Goal: Task Accomplishment & Management: Manage account settings

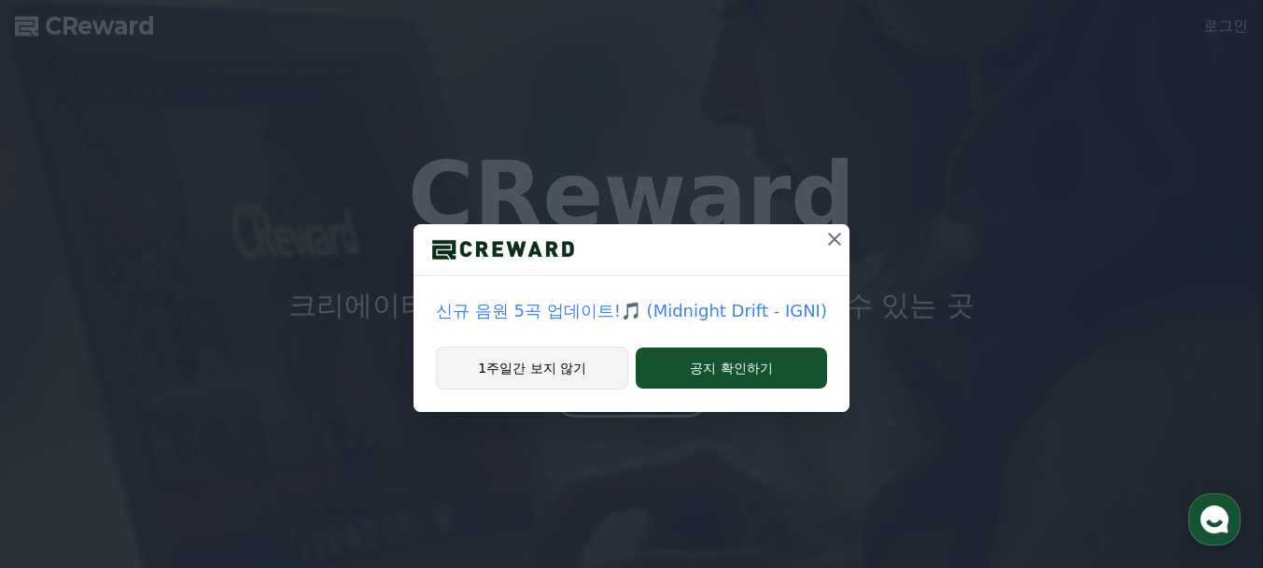
click at [566, 360] on button "1주일간 보지 않기" at bounding box center [532, 367] width 192 height 43
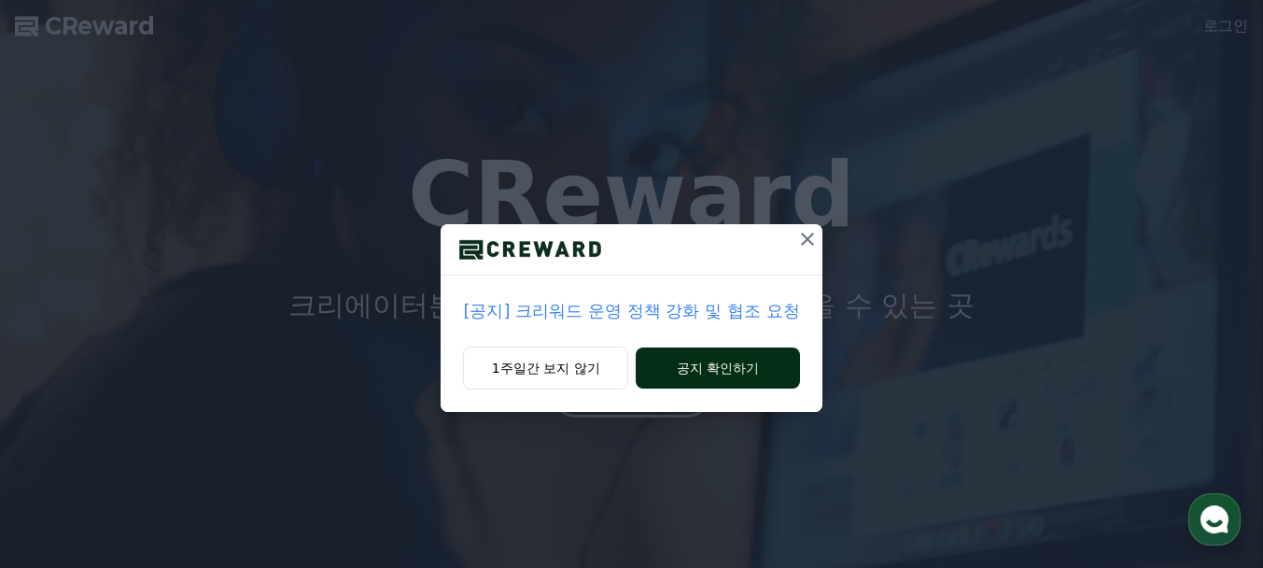
click at [768, 363] on button "공지 확인하기" at bounding box center [717, 367] width 163 height 41
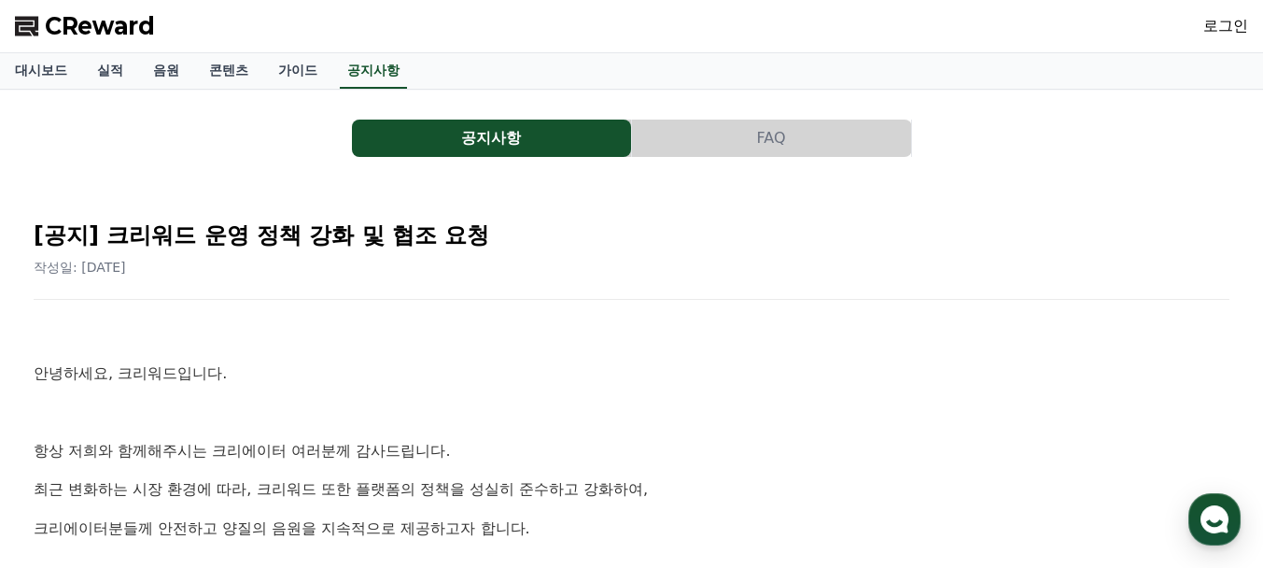
click at [1235, 23] on link "로그인" at bounding box center [1225, 26] width 45 height 22
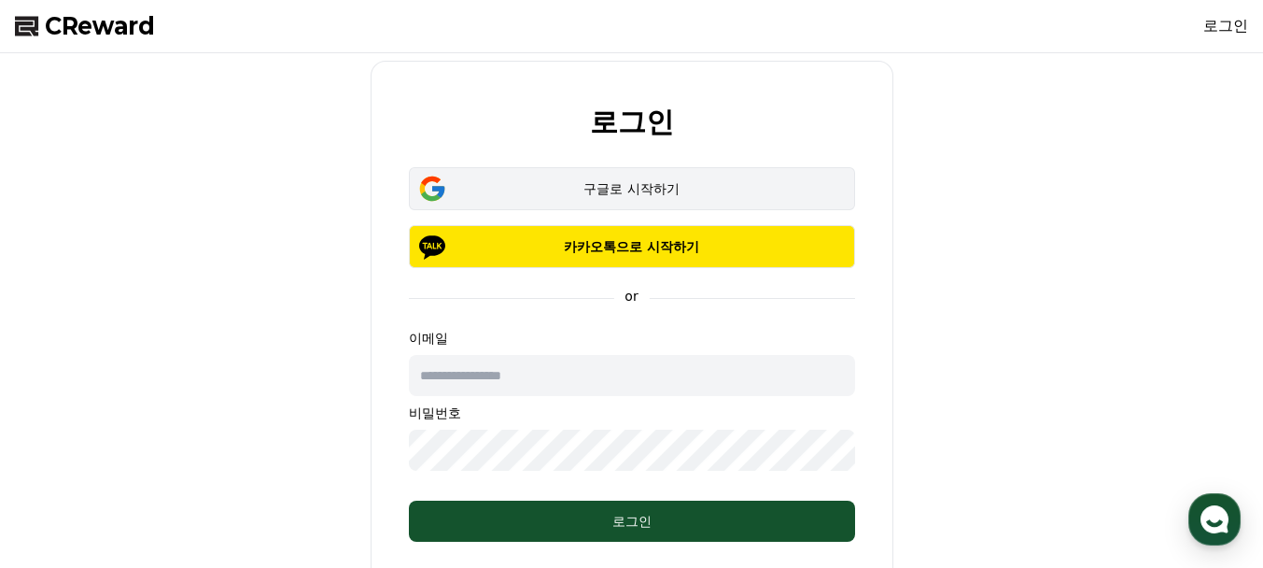
click at [667, 189] on div "구글로 시작하기" at bounding box center [632, 188] width 392 height 19
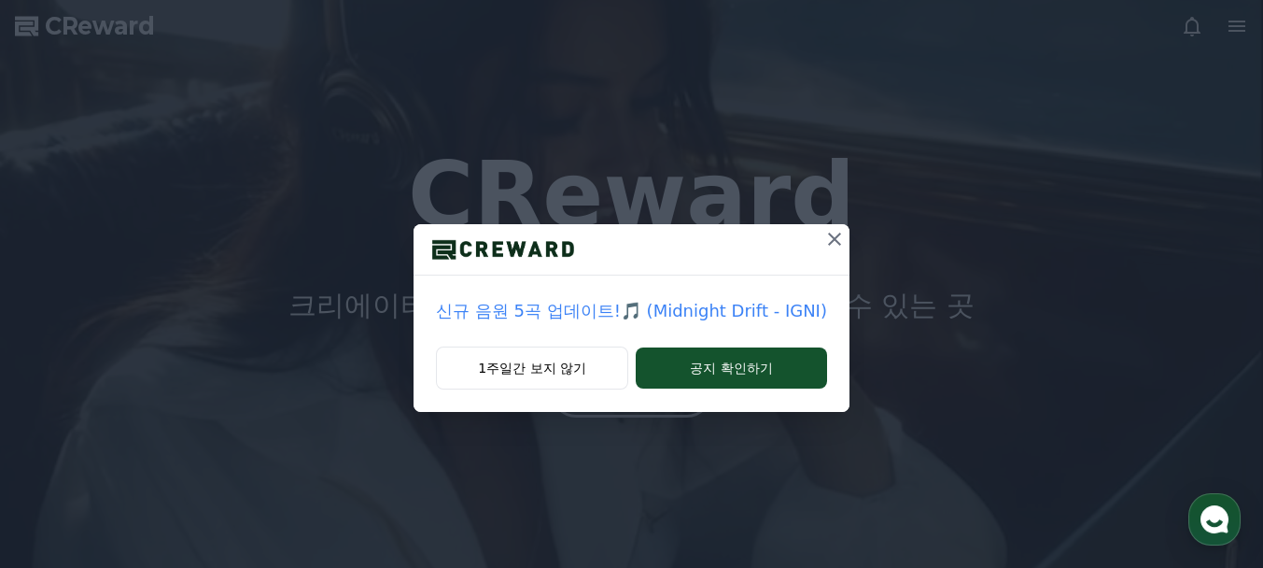
click at [557, 314] on p "신규 음원 5곡 업데이트!🎵 (Midnight Drift - IGNI)" at bounding box center [631, 311] width 391 height 26
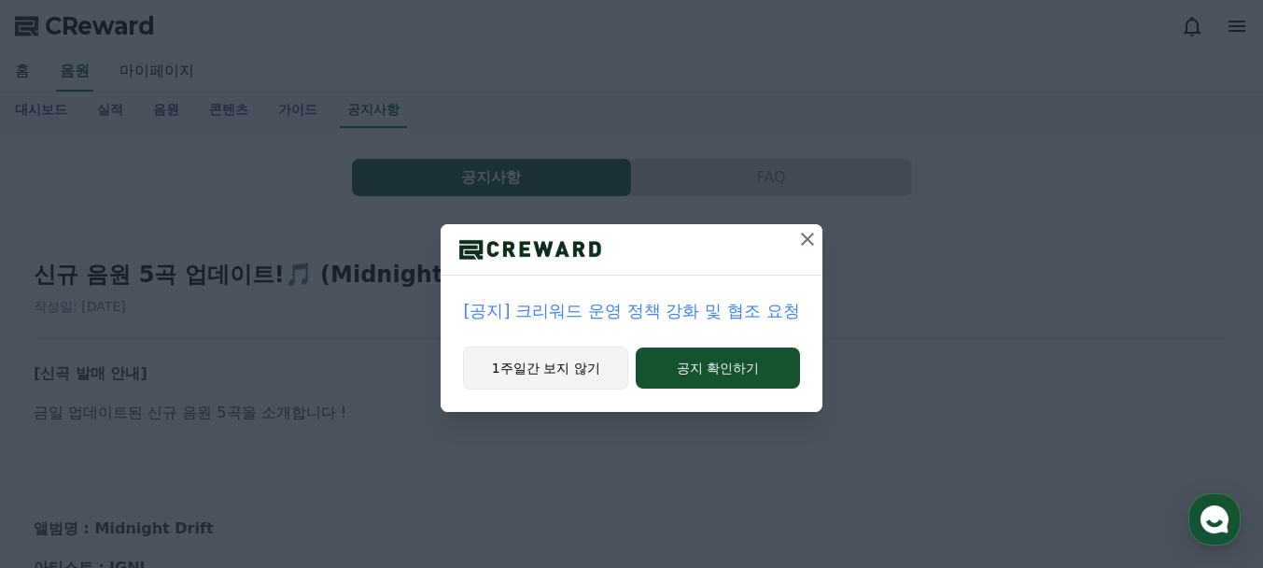
click at [589, 370] on button "1주일간 보지 않기" at bounding box center [545, 367] width 165 height 43
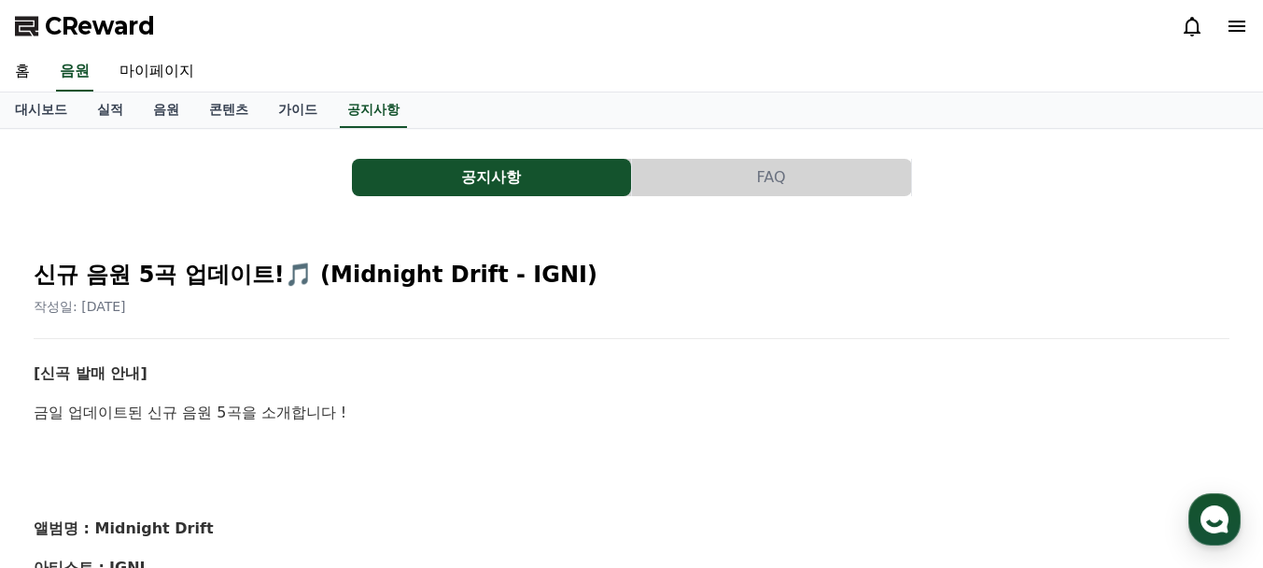
click at [916, 363] on p "[신곡 발매 안내]" at bounding box center [632, 373] width 1196 height 24
click at [164, 66] on link "마이페이지" at bounding box center [157, 71] width 105 height 39
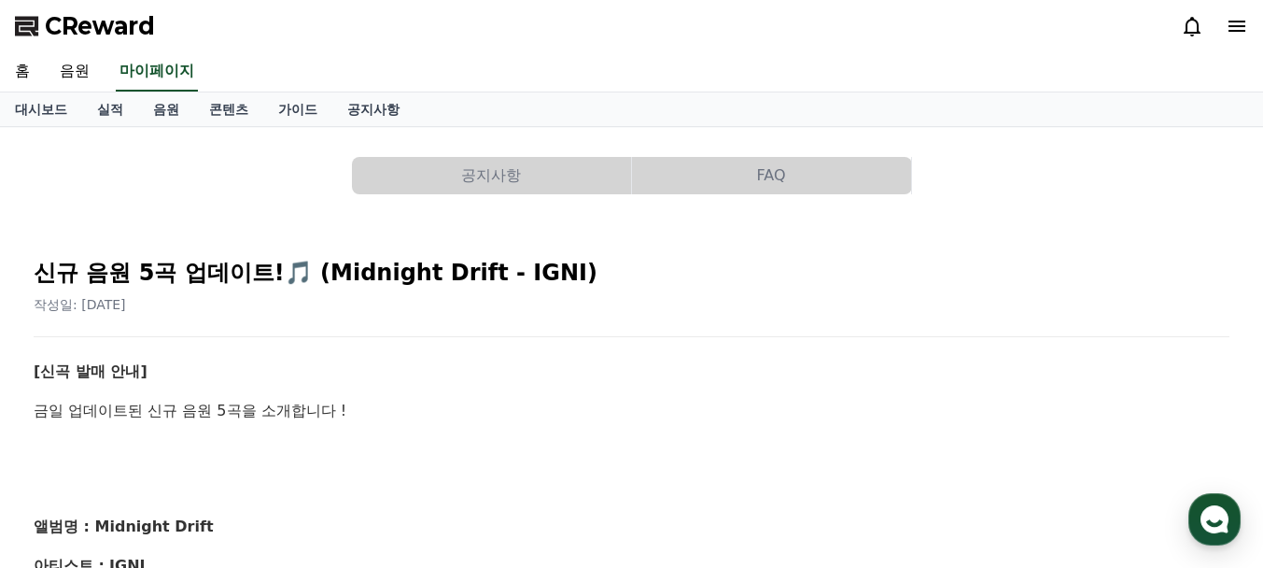
select select "**********"
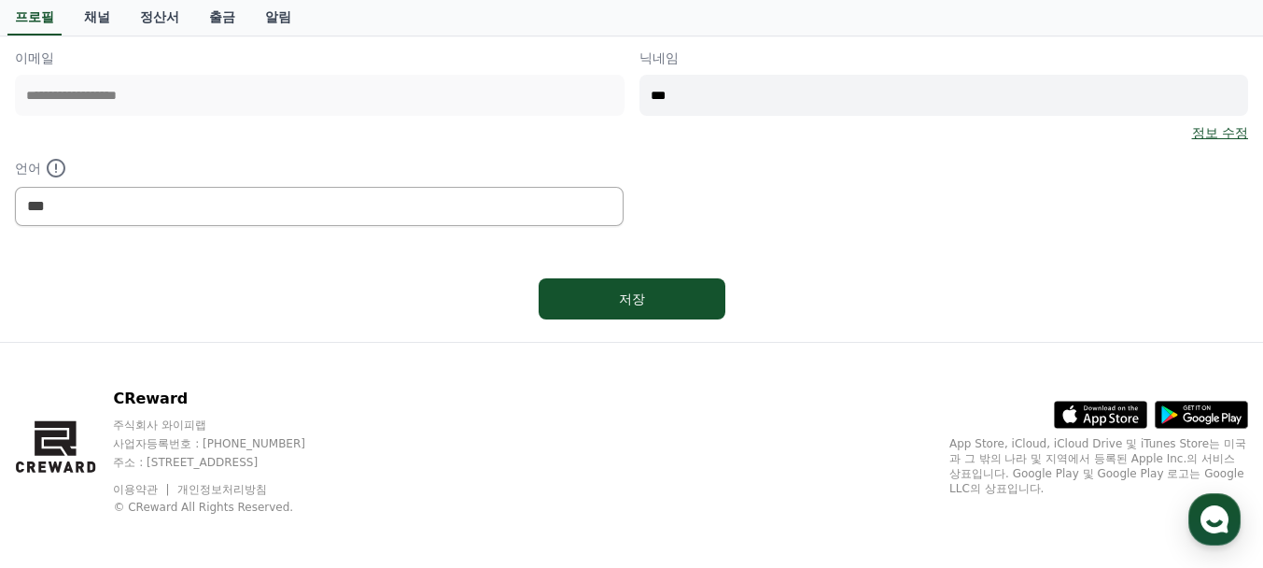
scroll to position [285, 0]
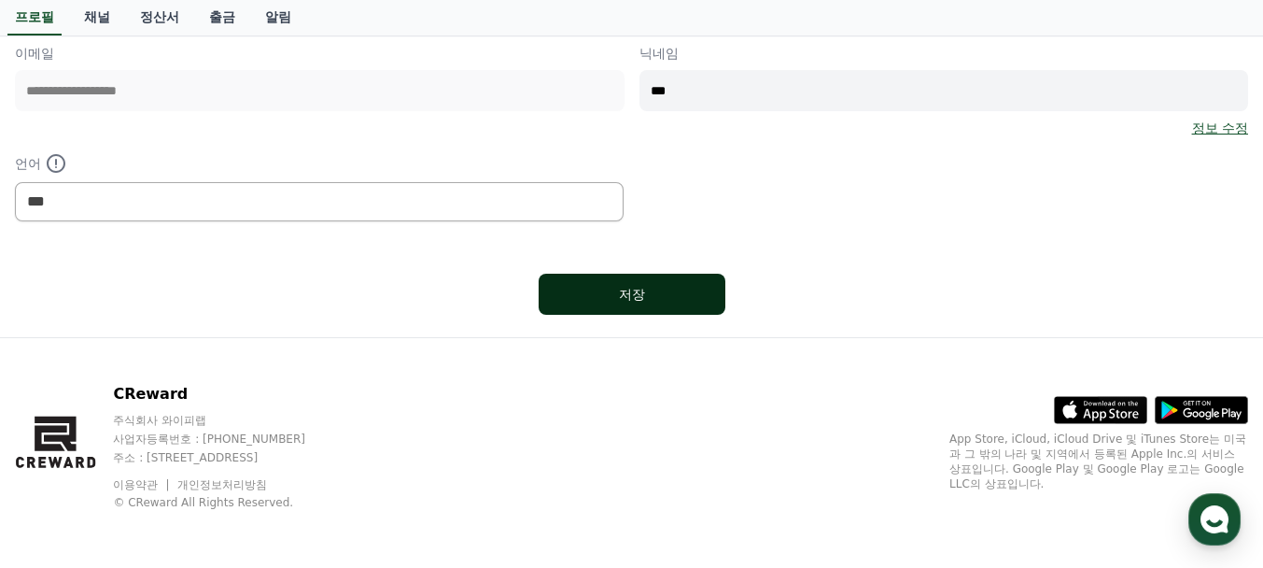
click at [628, 294] on div "저장" at bounding box center [632, 294] width 112 height 19
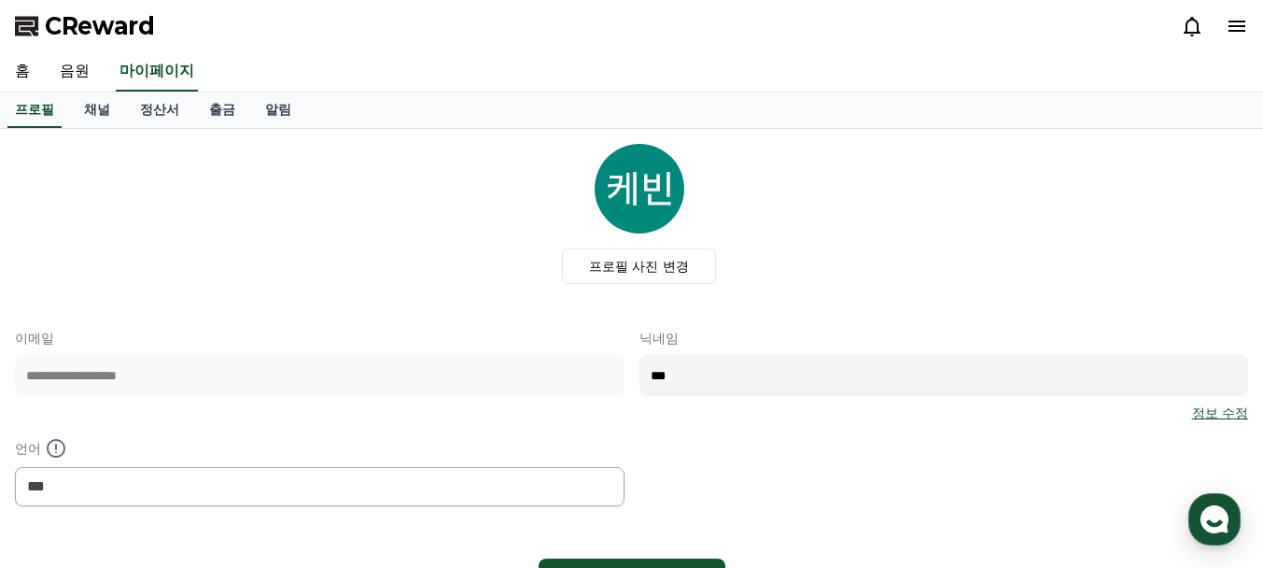
select select "**********"
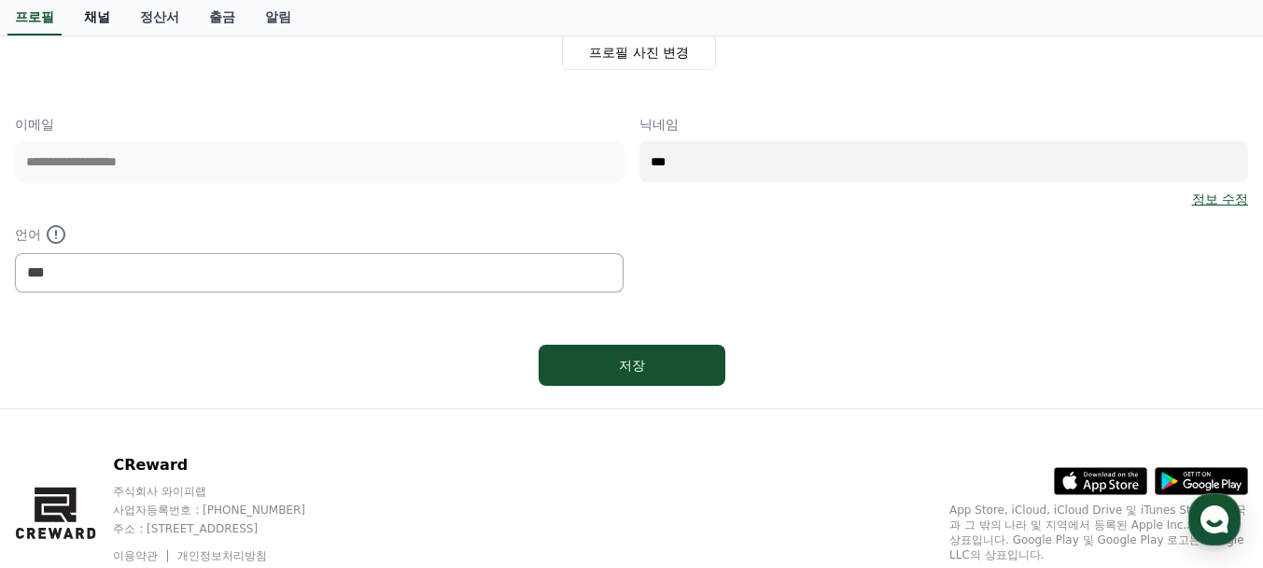
click at [96, 12] on link "채널" at bounding box center [97, 17] width 56 height 35
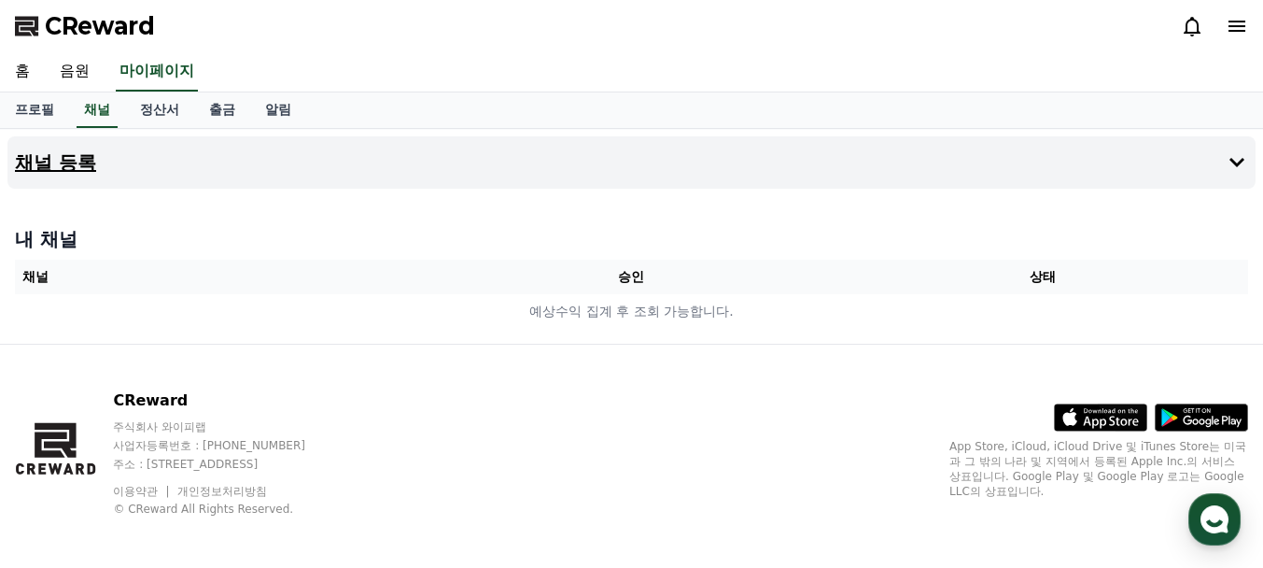
click at [68, 167] on h4 "채널 등록" at bounding box center [55, 162] width 81 height 21
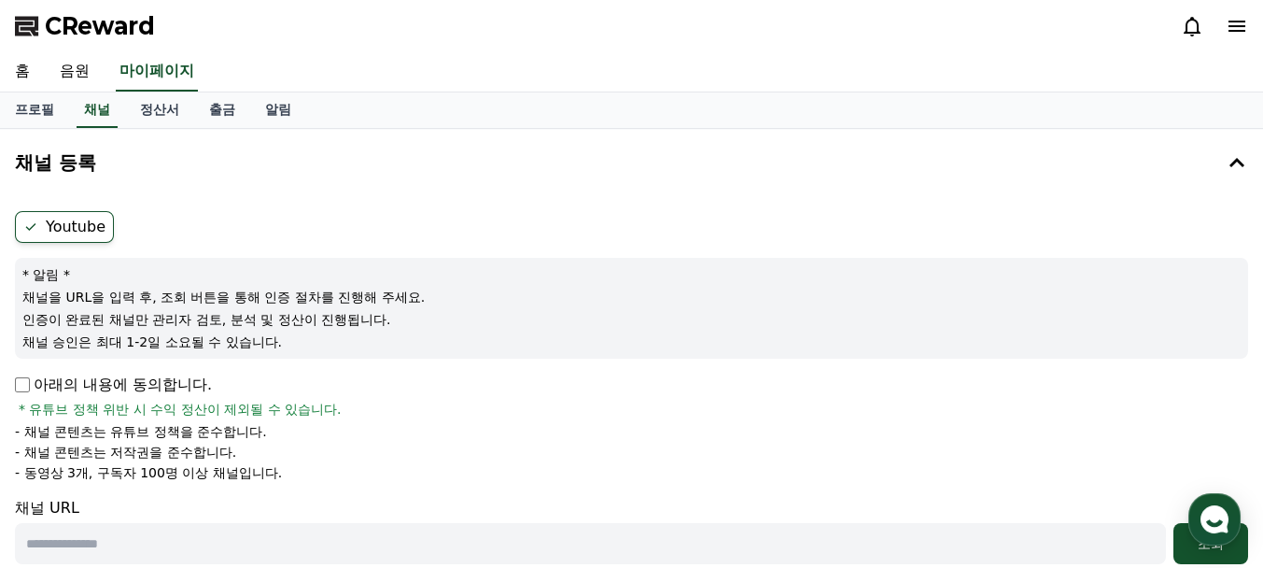
scroll to position [342, 0]
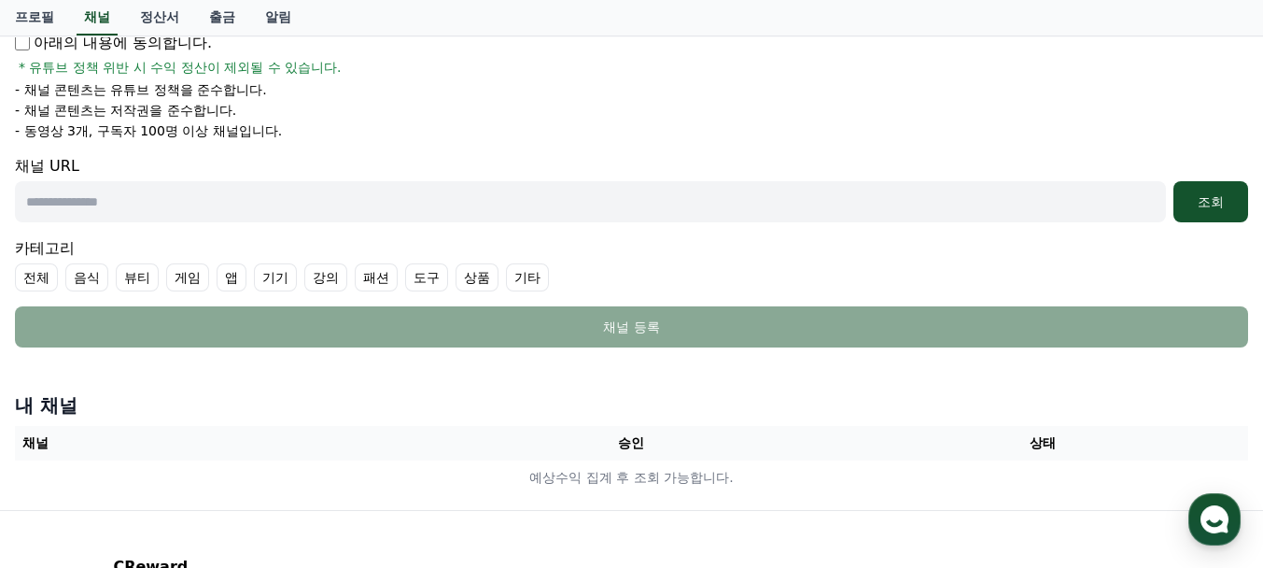
click at [216, 204] on input "text" at bounding box center [590, 201] width 1151 height 41
